Goal: Task Accomplishment & Management: Manage account settings

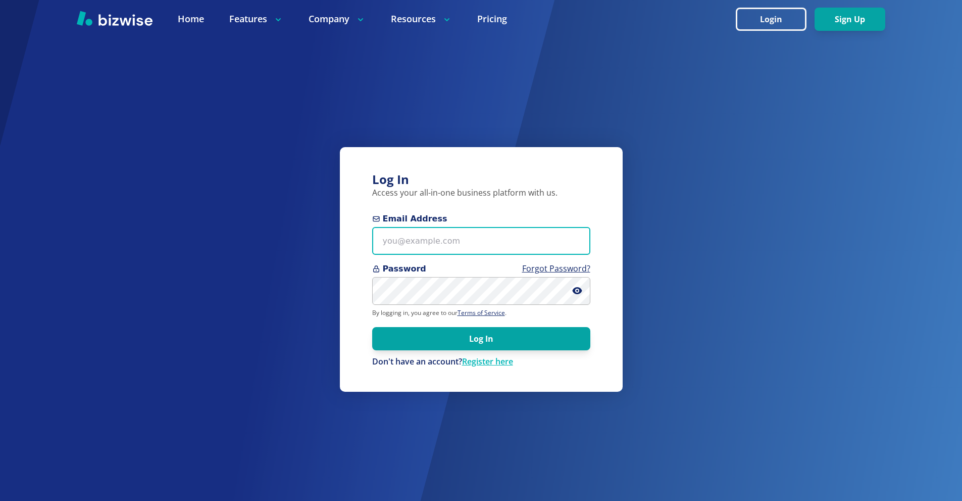
click at [448, 238] on input "Email Address" at bounding box center [481, 241] width 218 height 28
paste input "[EMAIL_ADDRESS][DOMAIN_NAME]"
type input "[EMAIL_ADDRESS][DOMAIN_NAME]"
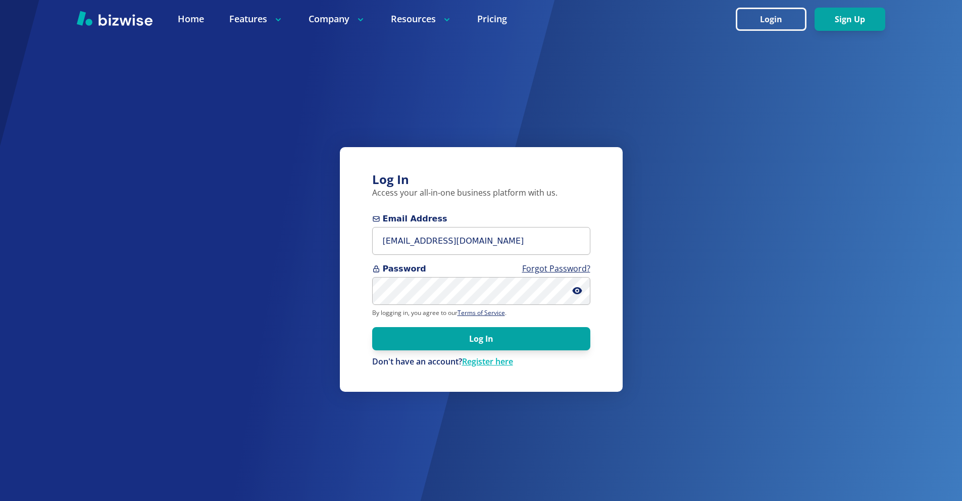
click at [471, 353] on form "Email Address [EMAIL_ADDRESS][DOMAIN_NAME] Password Forgot Password? By logging…" at bounding box center [481, 290] width 218 height 155
click at [468, 336] on button "Log In" at bounding box center [481, 338] width 218 height 23
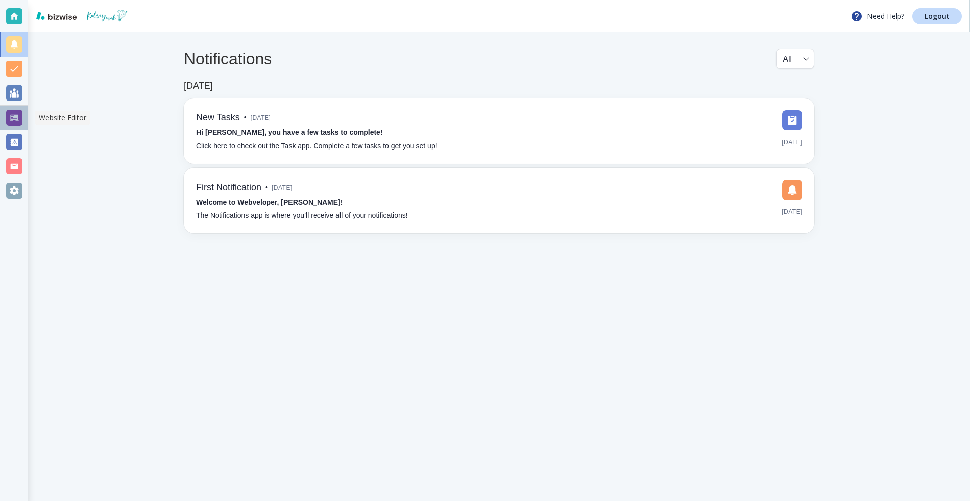
click at [9, 117] on div at bounding box center [14, 118] width 16 height 16
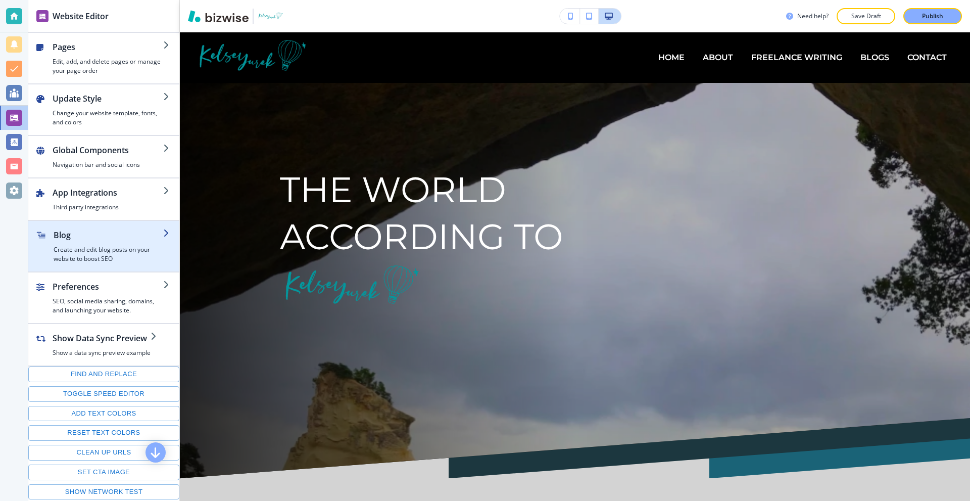
drag, startPoint x: 86, startPoint y: 234, endPoint x: 100, endPoint y: 234, distance: 13.6
click at [86, 234] on h2 "Blog" at bounding box center [109, 235] width 110 height 12
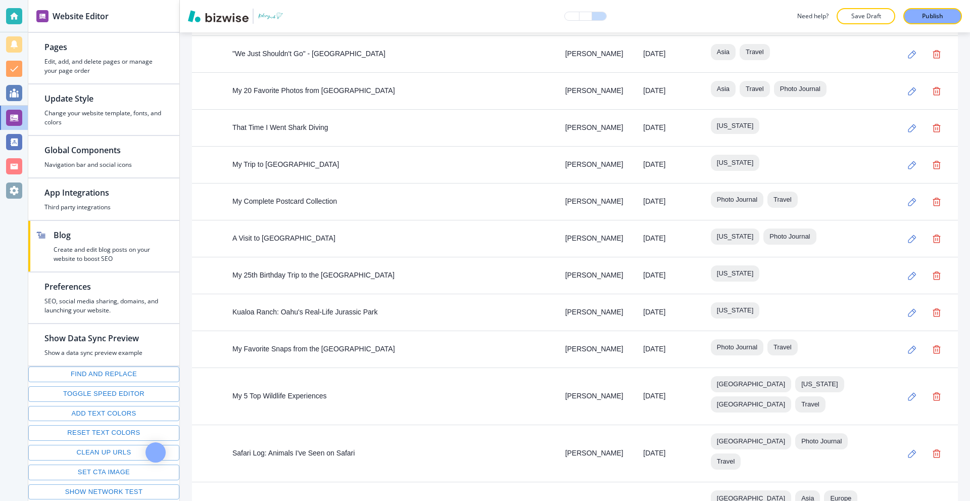
scroll to position [1557, 0]
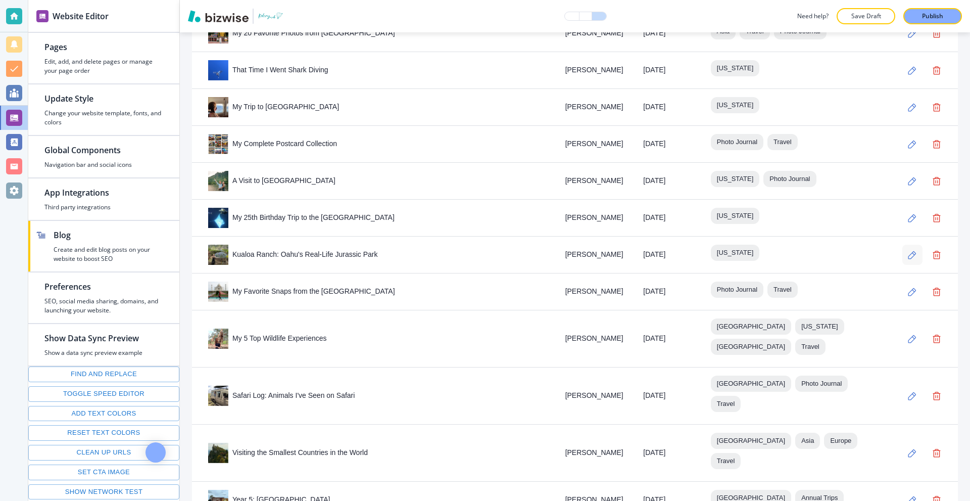
click at [908, 258] on icon "button" at bounding box center [912, 255] width 9 height 9
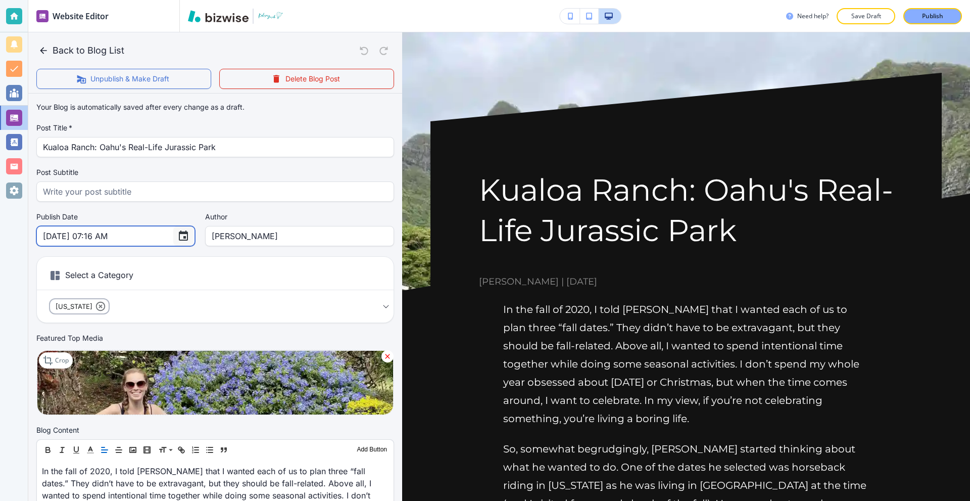
click at [179, 235] on icon "Choose date, selected date is Sep 13, 2025" at bounding box center [183, 235] width 9 height 10
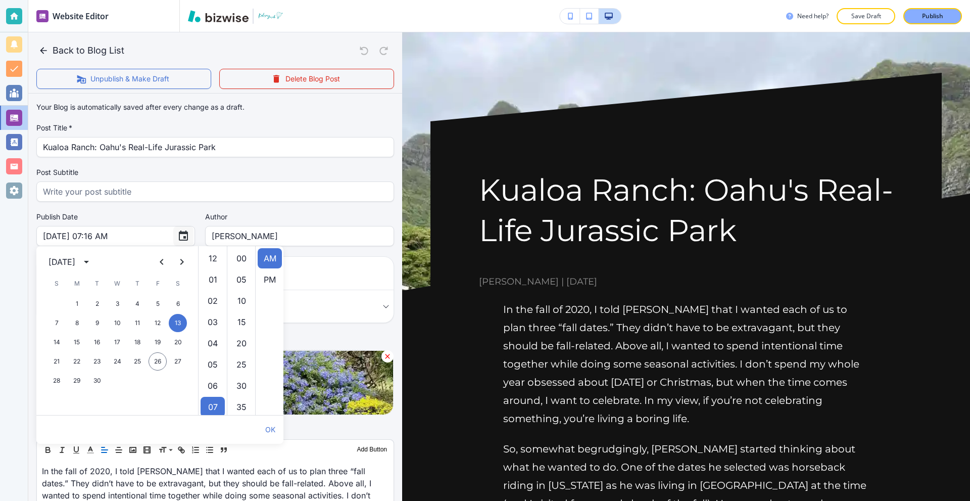
scroll to position [149, 0]
click at [94, 264] on button "calendar view is open, switch to year view" at bounding box center [86, 262] width 16 height 16
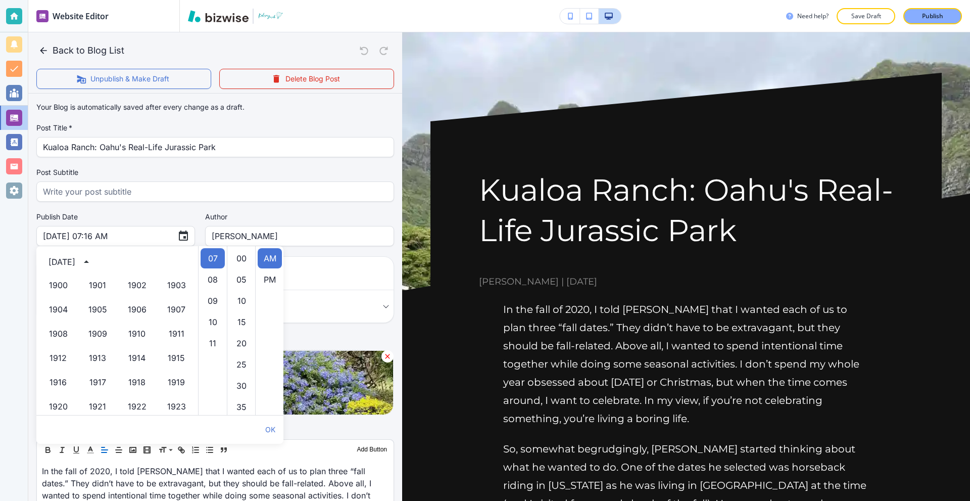
scroll to position [693, 0]
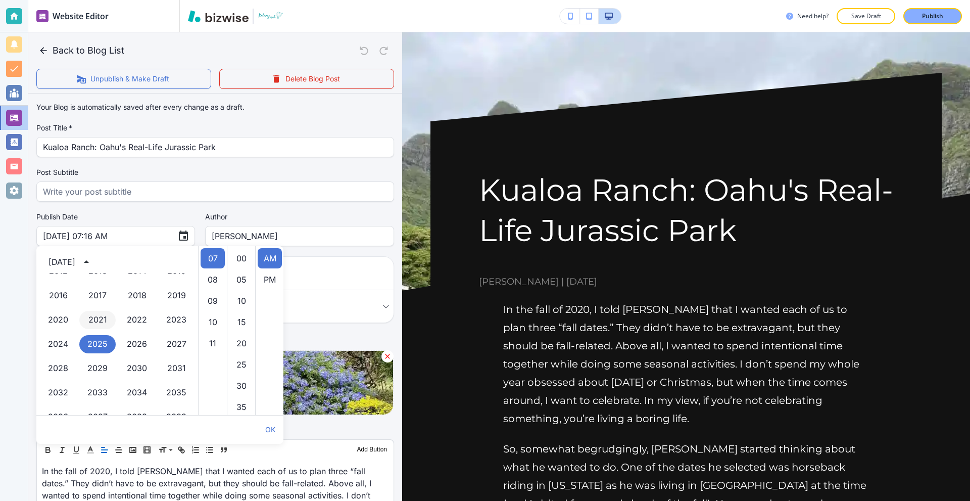
click at [95, 318] on button "2021" at bounding box center [97, 320] width 36 height 18
type input "Sep 13, 2021 07:16 AM"
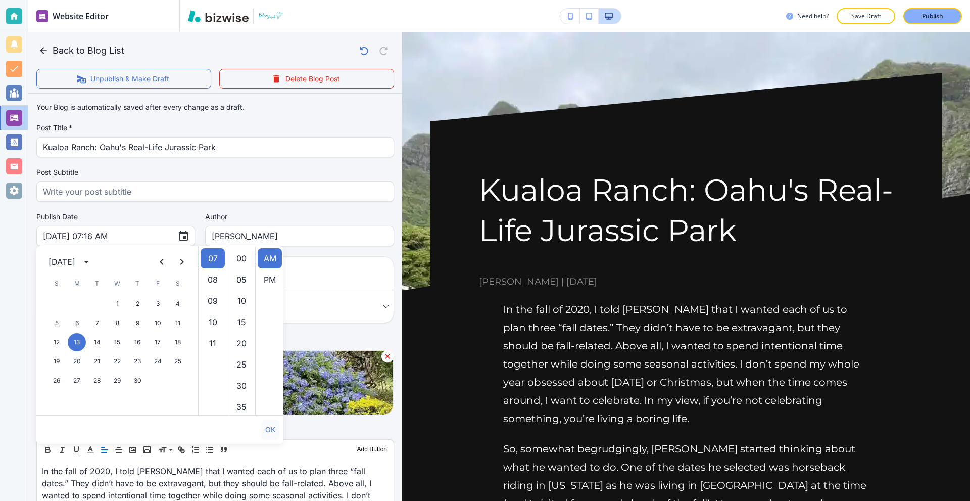
click at [266, 425] on button "OK" at bounding box center [270, 429] width 18 height 20
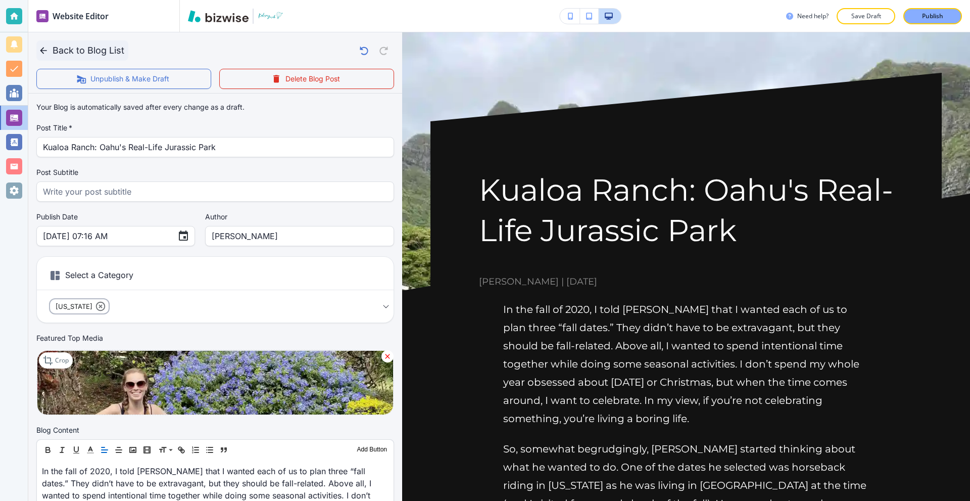
click at [42, 49] on icon "button" at bounding box center [43, 50] width 7 height 7
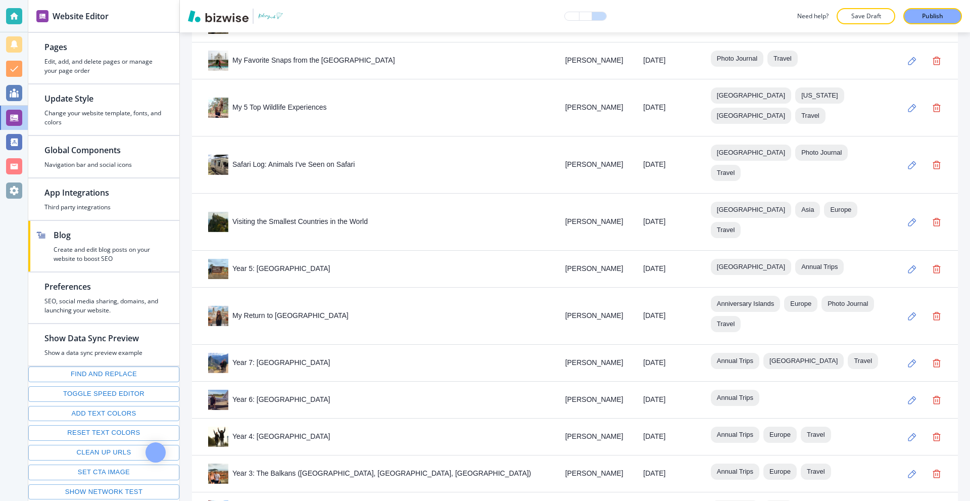
scroll to position [1759, 0]
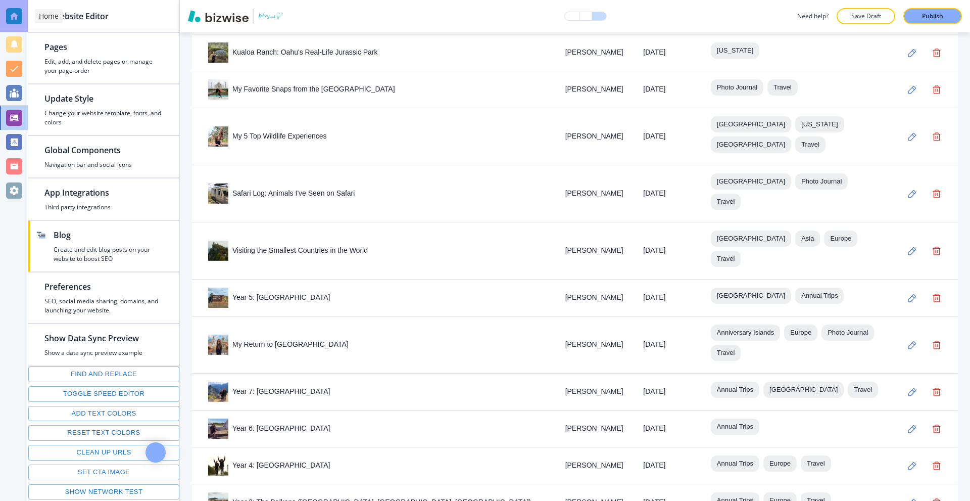
click at [9, 12] on div at bounding box center [14, 16] width 16 height 16
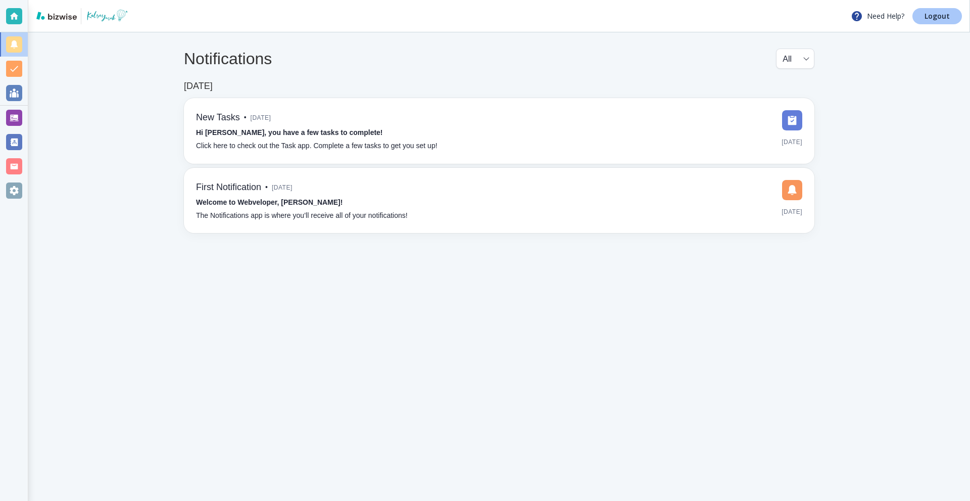
click at [932, 16] on p "Logout" at bounding box center [936, 16] width 25 height 7
